Goal: Complete application form

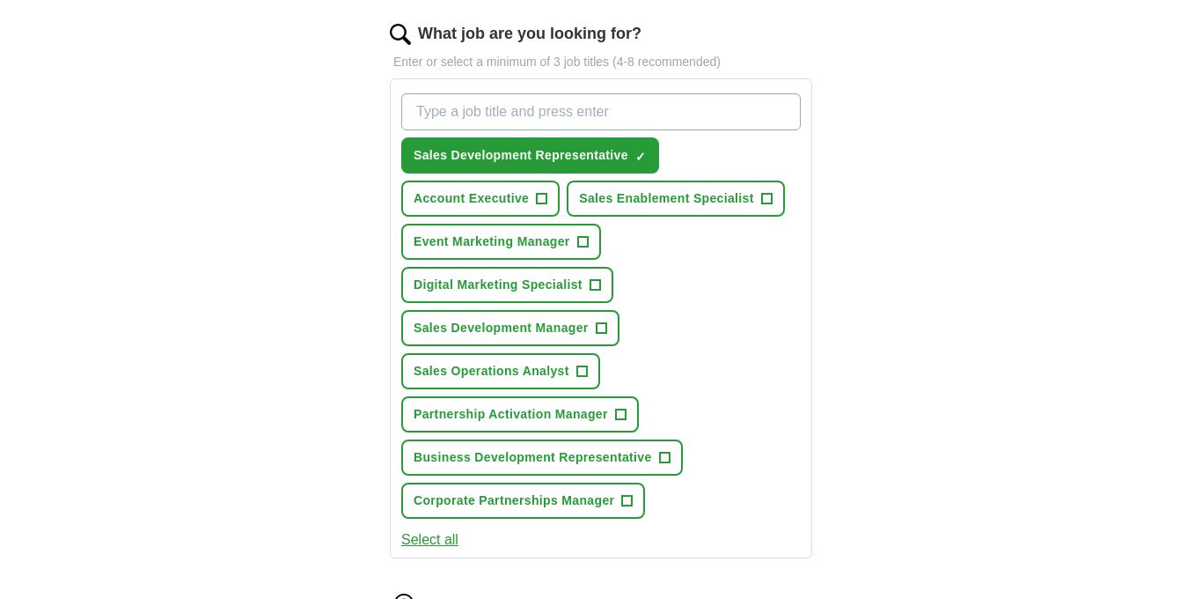
scroll to position [574, 0]
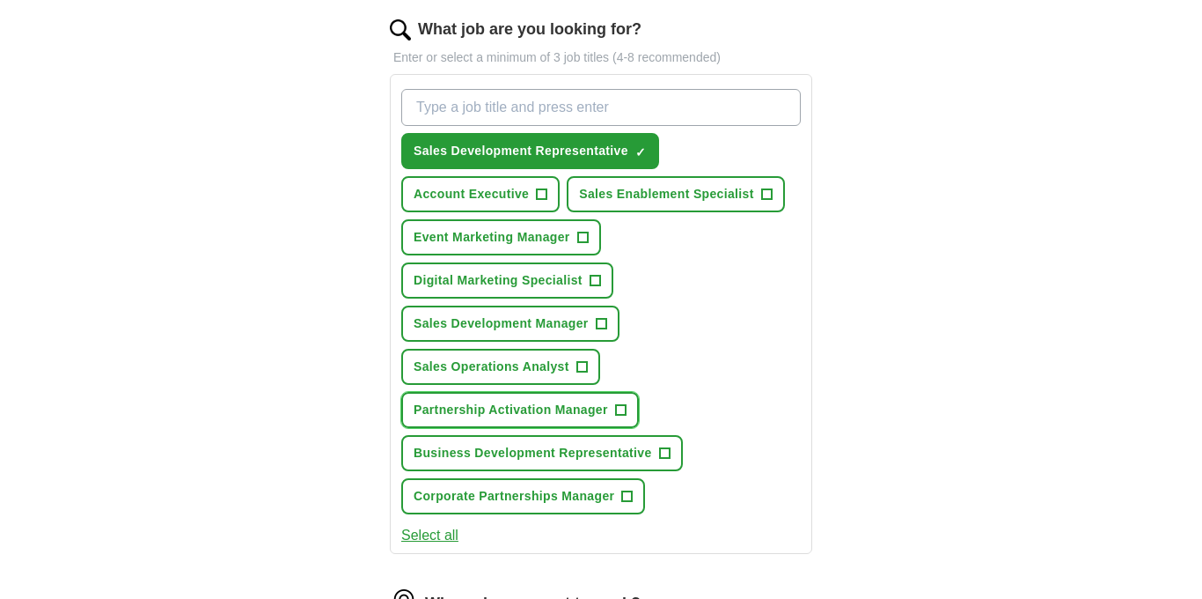
click at [489, 407] on span "Partnership Activation Manager" at bounding box center [511, 410] width 195 height 18
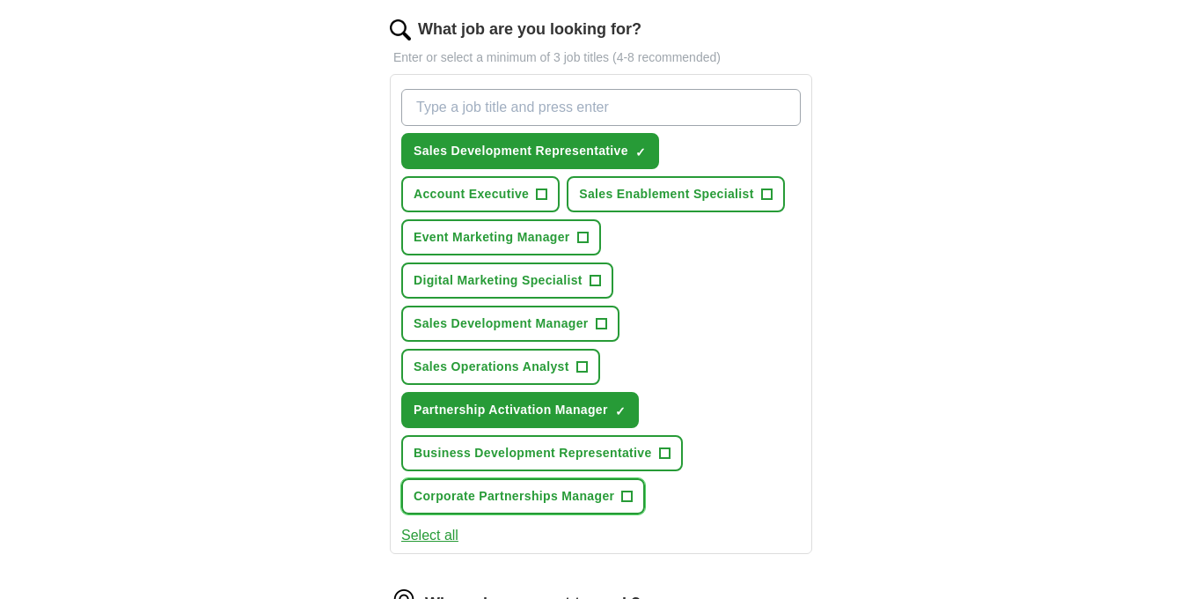
click at [516, 511] on button "Corporate Partnerships Manager +" at bounding box center [523, 496] width 244 height 36
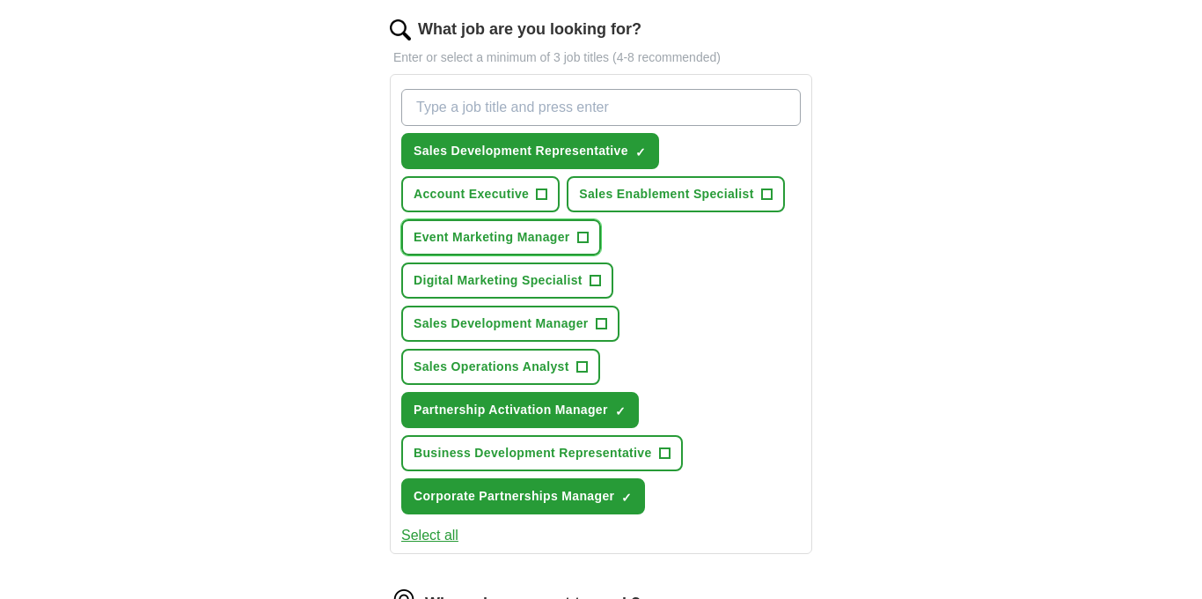
click at [534, 239] on span "Event Marketing Manager" at bounding box center [492, 237] width 157 height 18
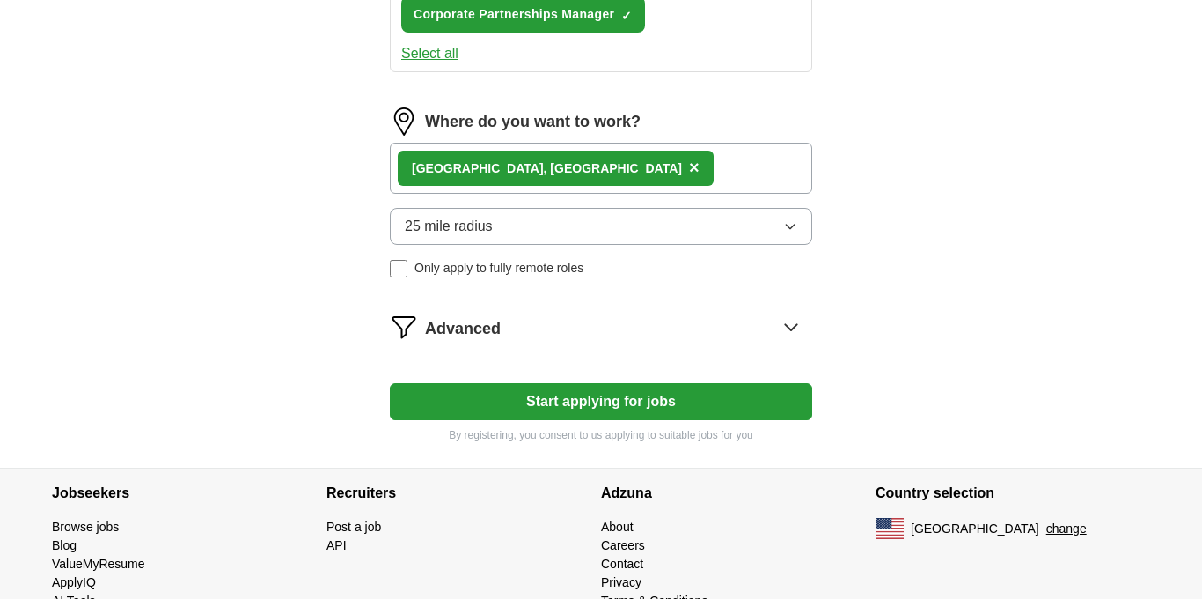
scroll to position [1056, 0]
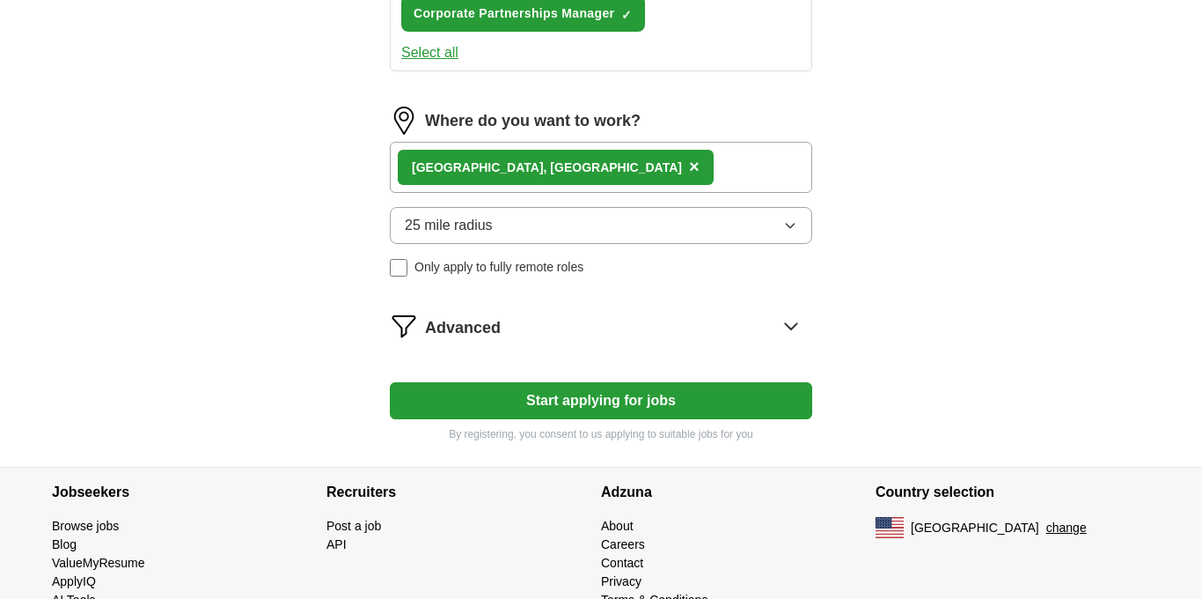
click at [534, 239] on button "25 mile radius" at bounding box center [601, 225] width 423 height 37
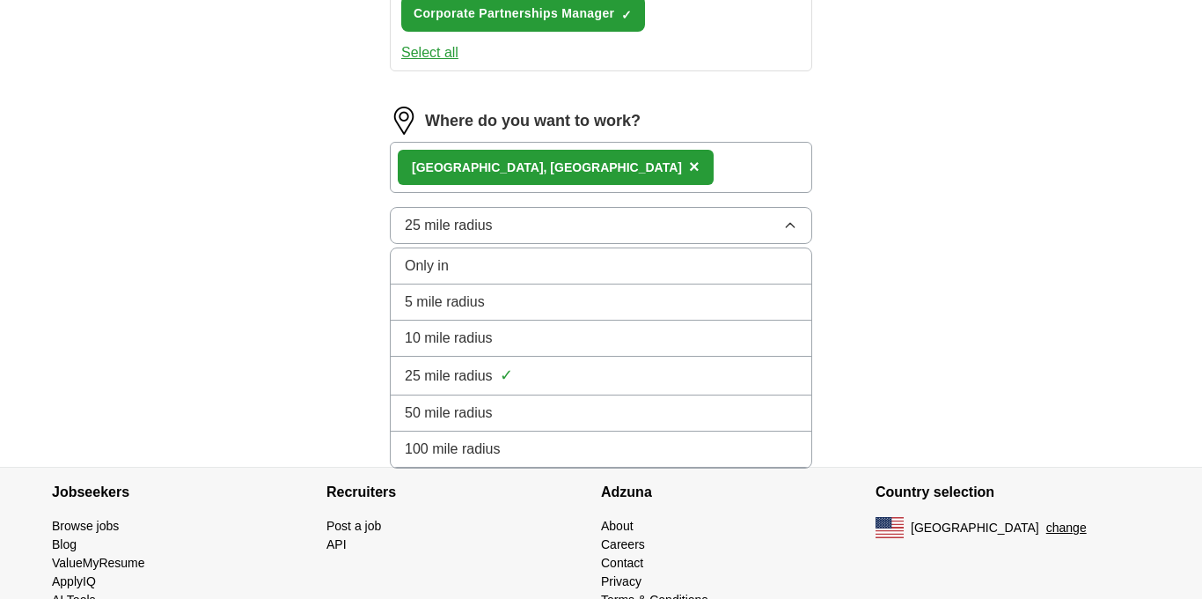
click at [550, 388] on li "25 mile radius ✓" at bounding box center [601, 376] width 421 height 39
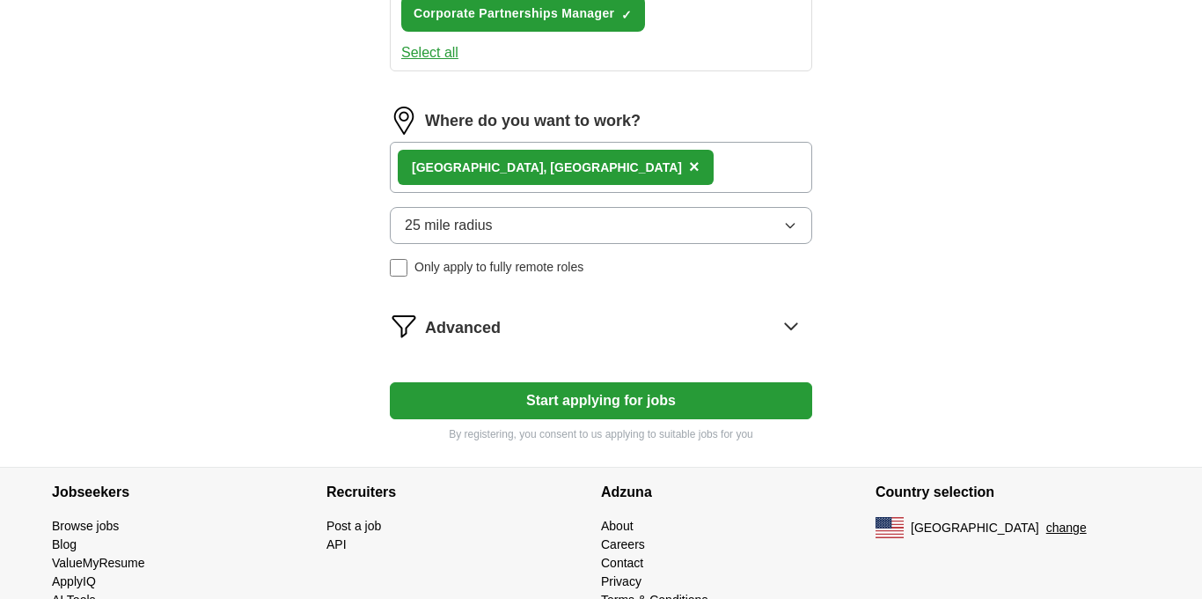
click at [555, 394] on button "Start applying for jobs" at bounding box center [601, 400] width 423 height 37
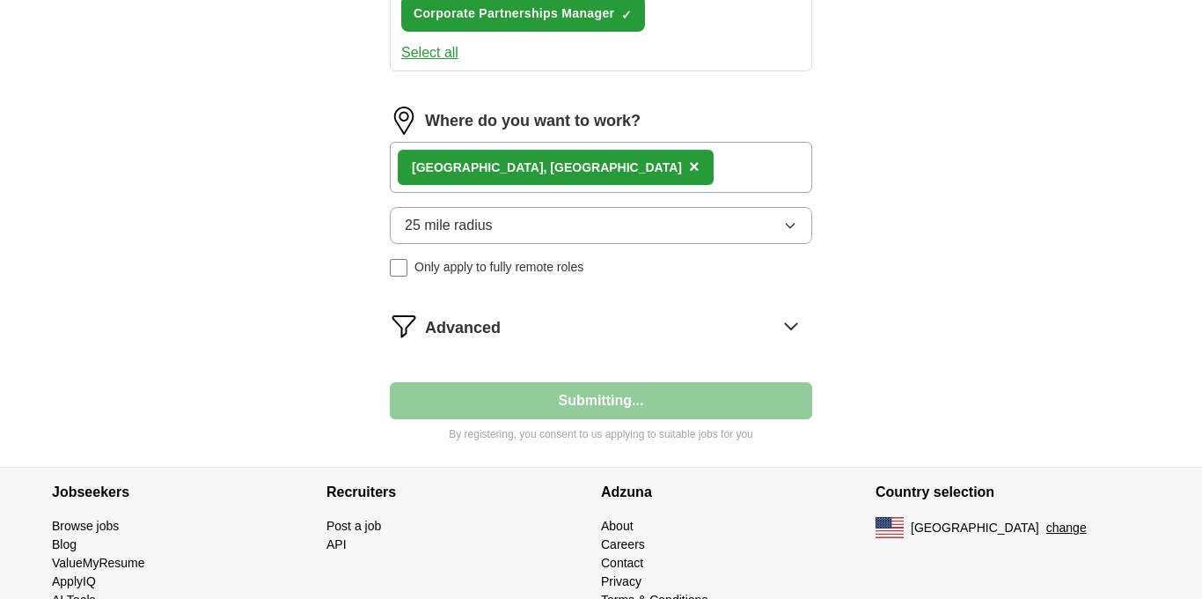
select select "**"
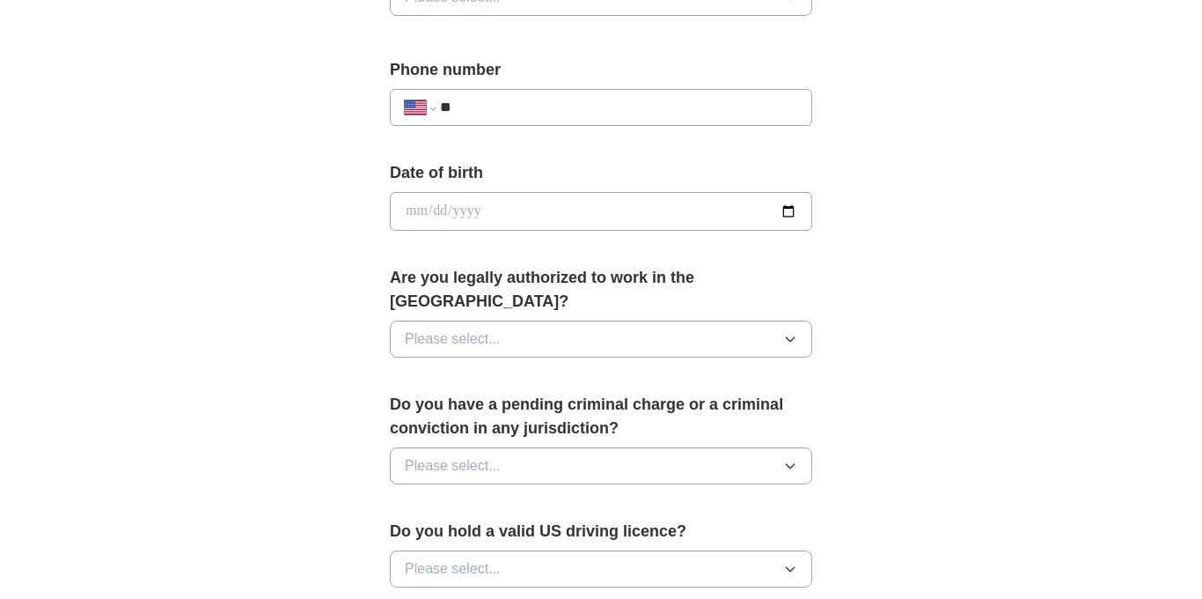
scroll to position [739, 0]
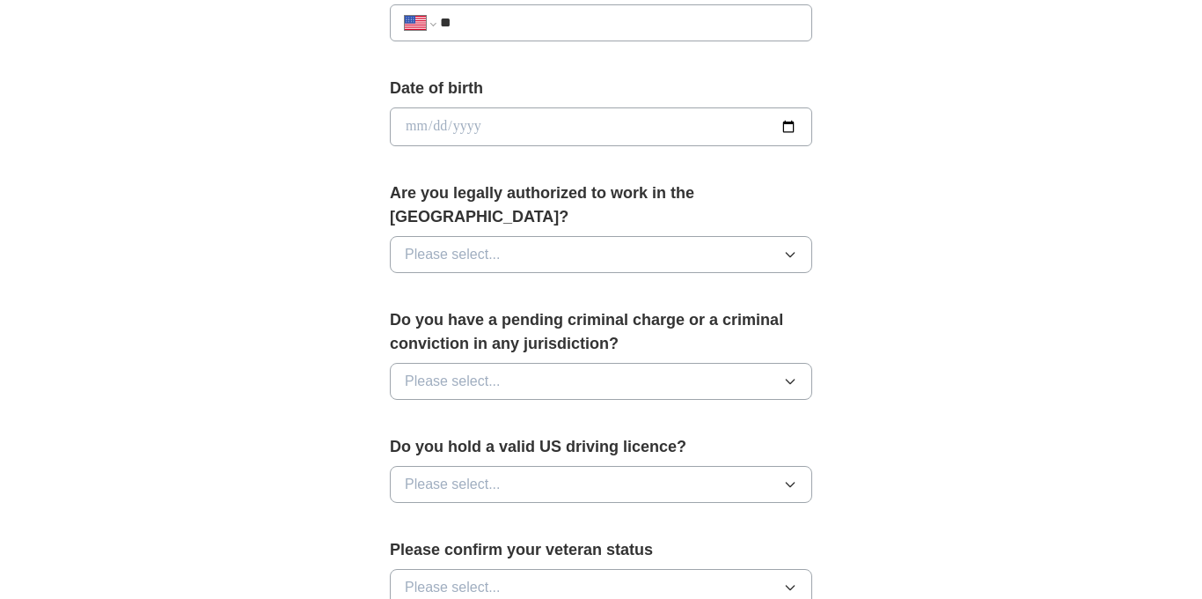
click at [535, 363] on button "Please select..." at bounding box center [601, 381] width 423 height 37
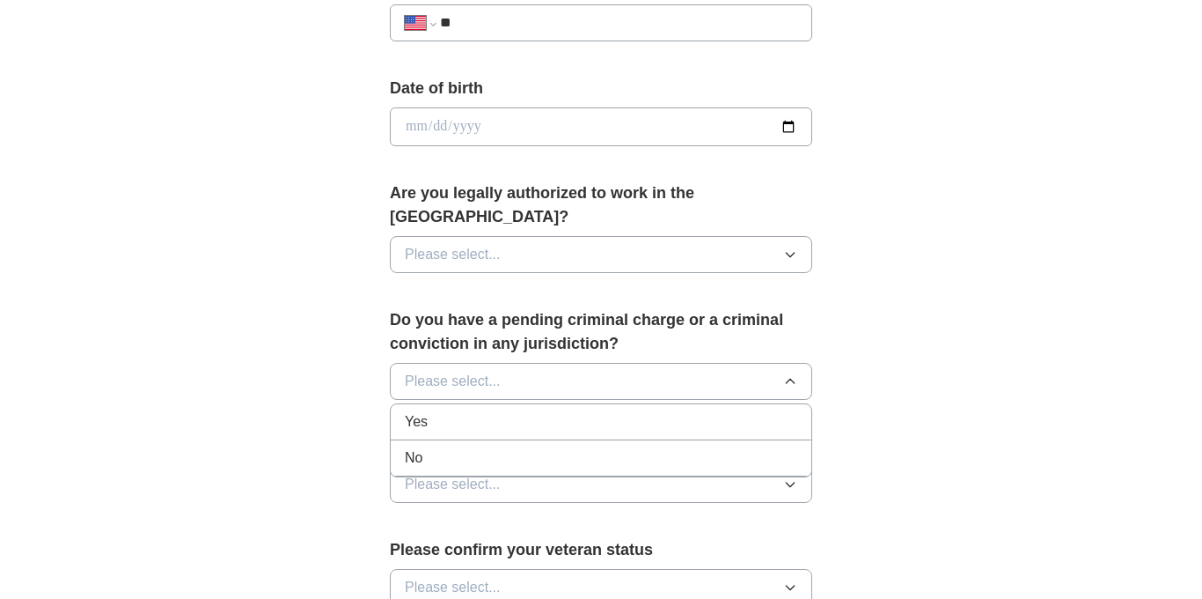
click at [526, 447] on div "No" at bounding box center [601, 457] width 393 height 21
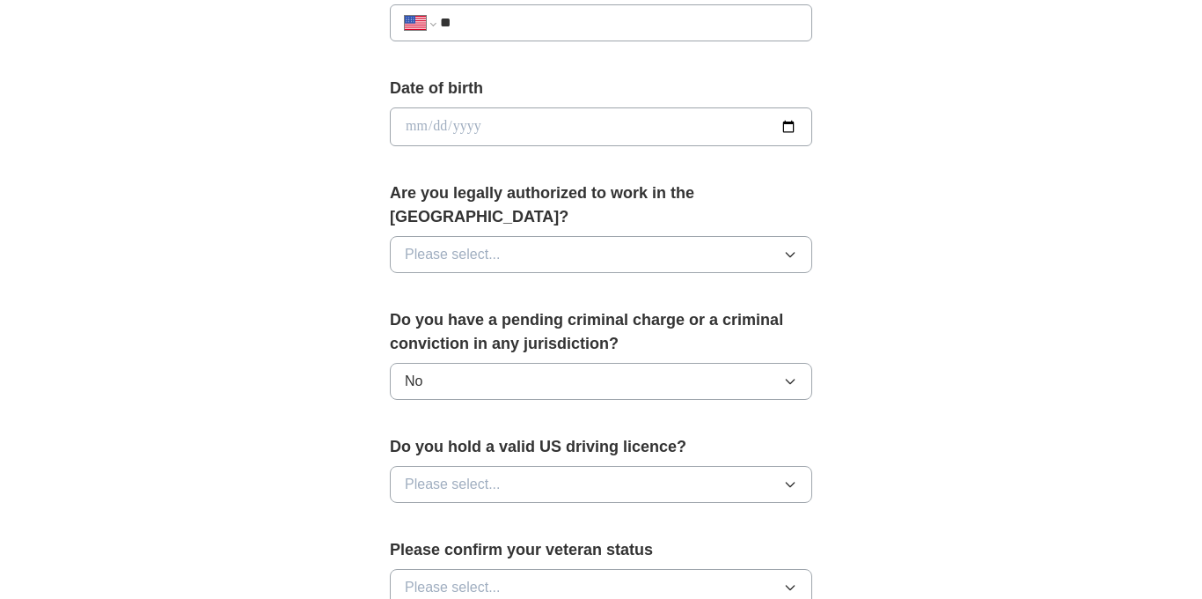
click at [517, 466] on button "Please select..." at bounding box center [601, 484] width 423 height 37
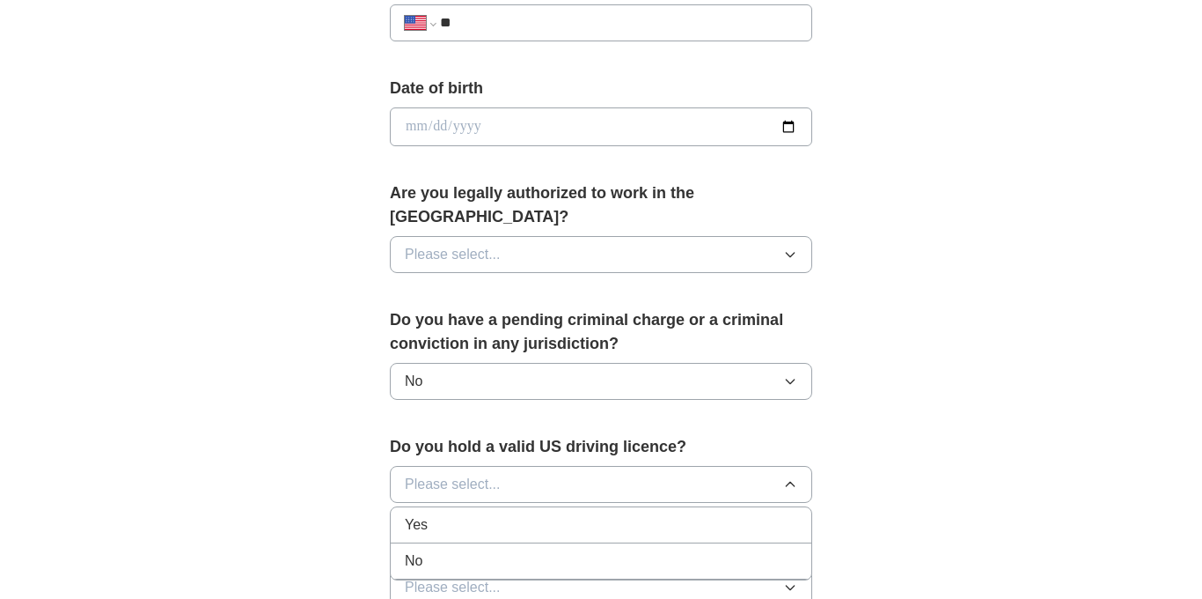
click at [517, 514] on div "Yes" at bounding box center [601, 524] width 393 height 21
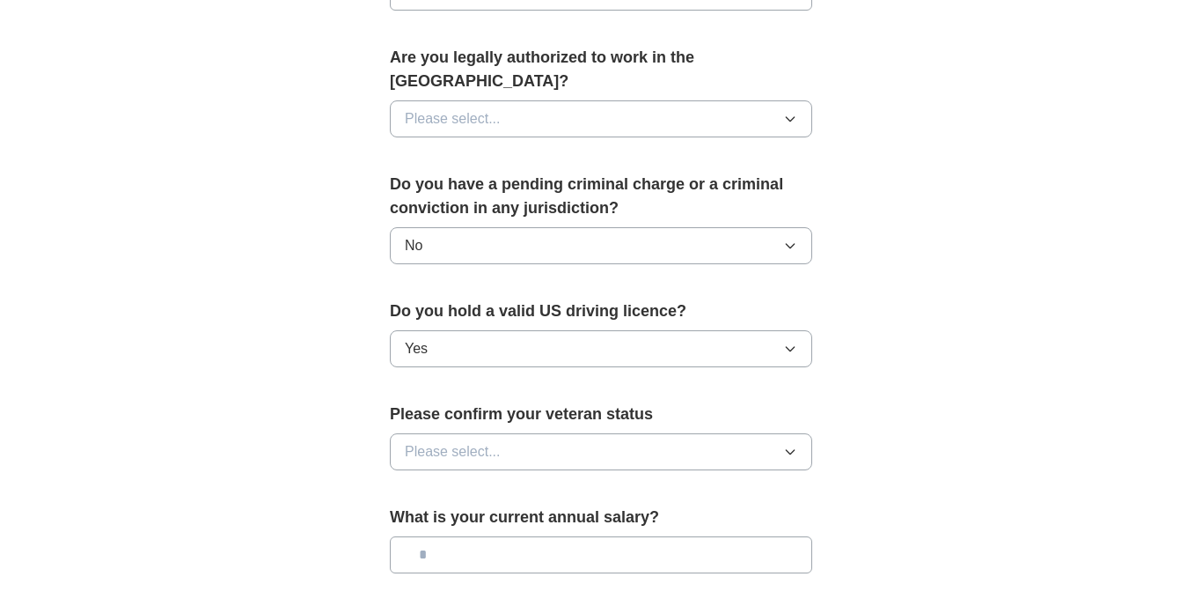
scroll to position [879, 0]
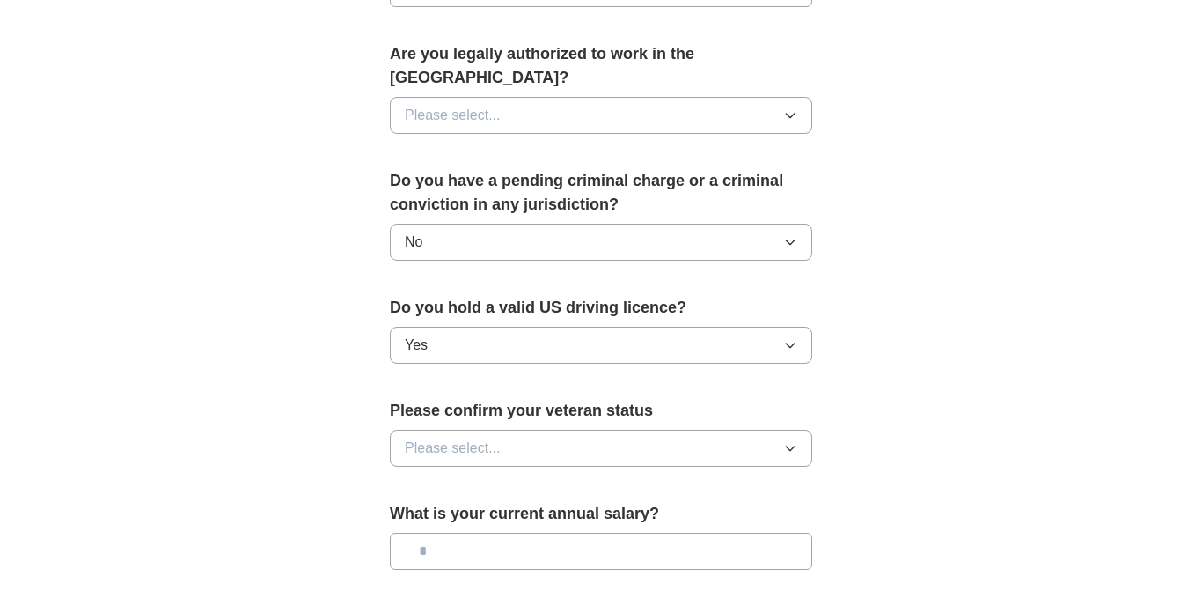
click at [561, 430] on button "Please select..." at bounding box center [601, 448] width 423 height 37
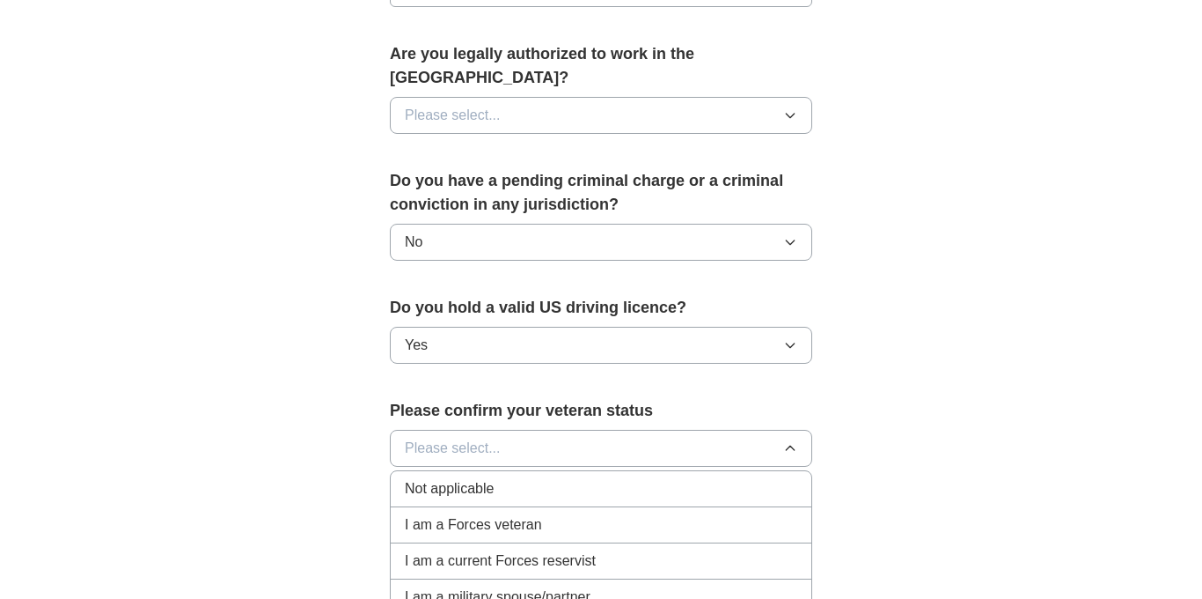
click at [561, 478] on div "Not applicable" at bounding box center [601, 488] width 393 height 21
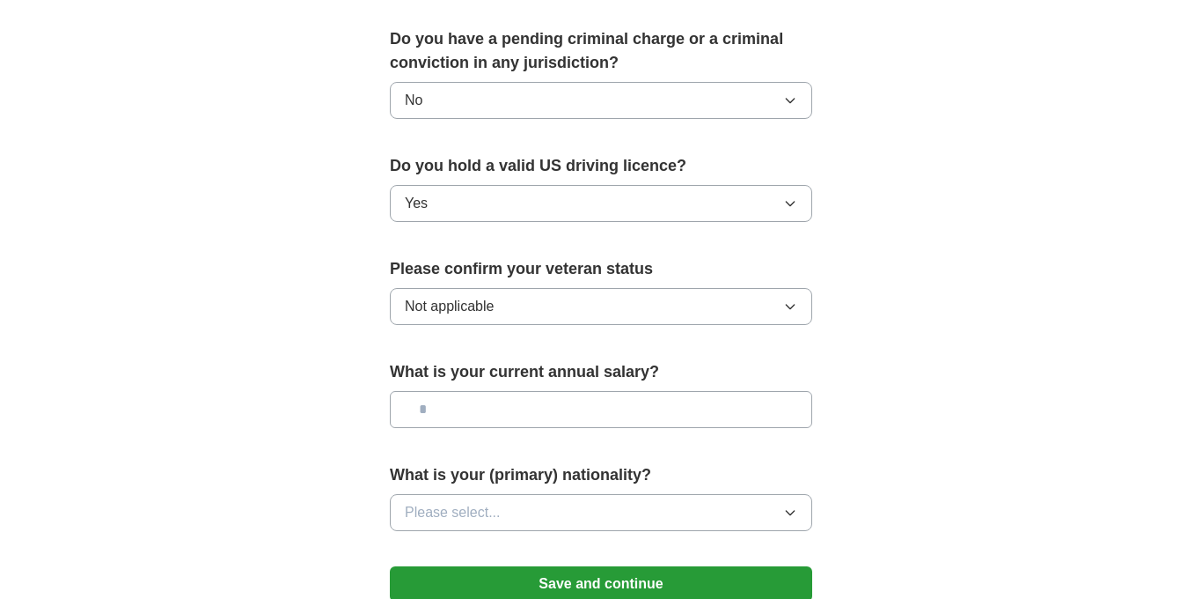
scroll to position [1040, 0]
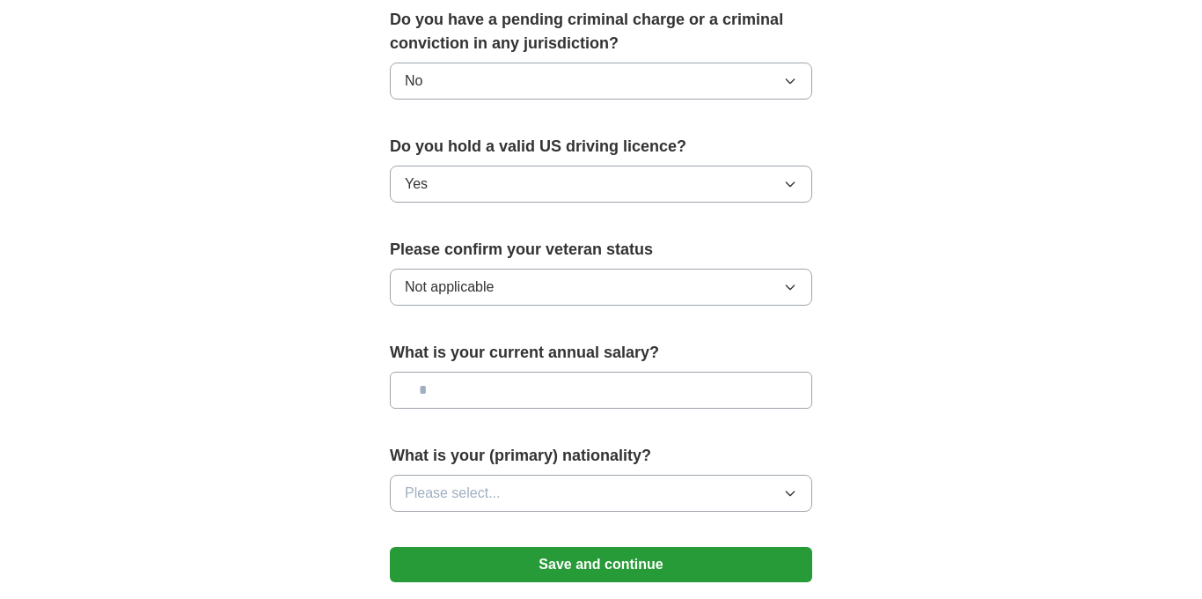
click at [585, 547] on button "Save and continue" at bounding box center [601, 564] width 423 height 35
